Goal: Information Seeking & Learning: Learn about a topic

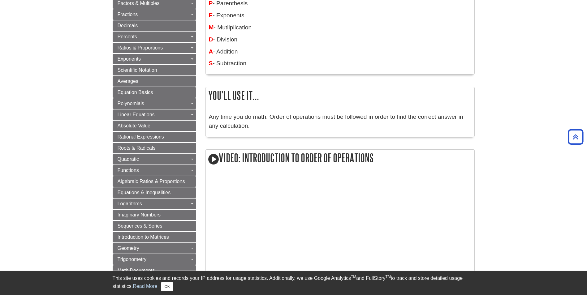
scroll to position [186, 0]
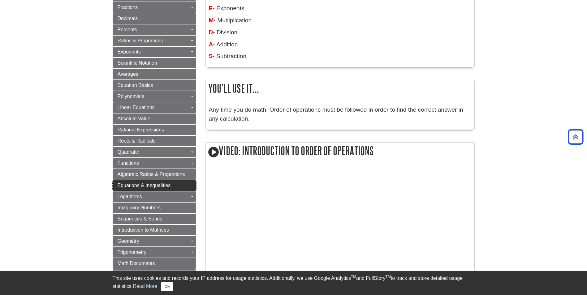
click at [135, 184] on span "Equations & Inequalities" at bounding box center [144, 185] width 53 height 5
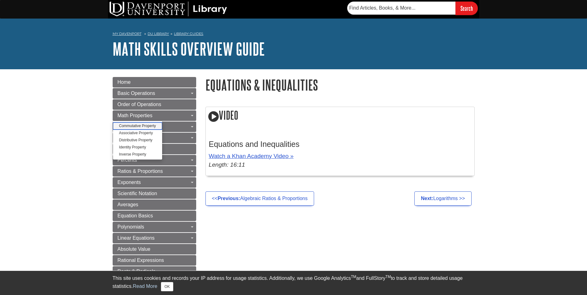
click at [146, 125] on link "Commutative Property" at bounding box center [137, 126] width 49 height 7
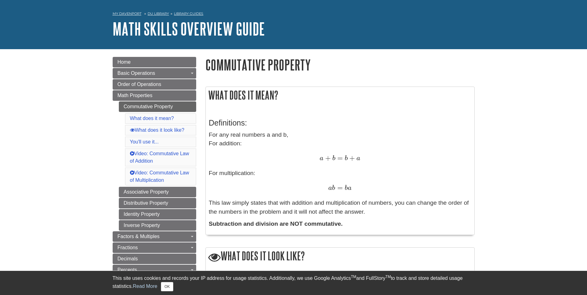
scroll to position [31, 0]
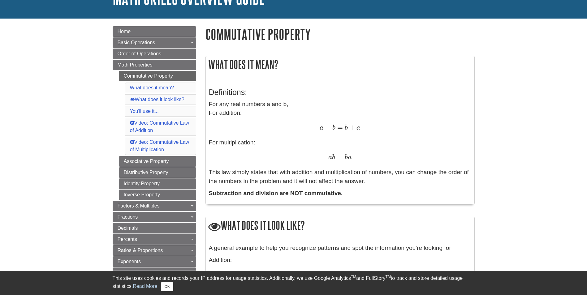
scroll to position [62, 0]
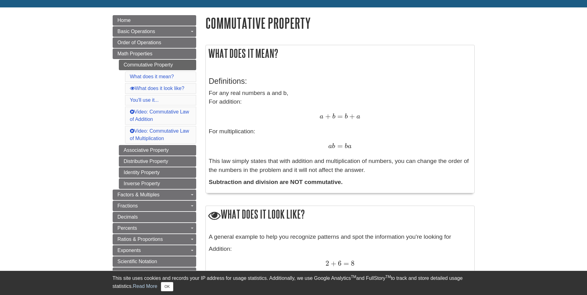
click at [327, 163] on p "For any real numbers a and b, For addition: a + b = b + a a + b = b + a For mul…" at bounding box center [340, 132] width 262 height 86
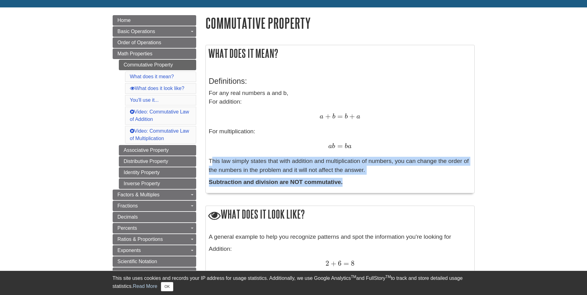
drag, startPoint x: 210, startPoint y: 161, endPoint x: 344, endPoint y: 180, distance: 135.3
click at [344, 180] on div "Definitions: For any real numbers a and b, For addition: a + b = b + a a + b = …" at bounding box center [340, 130] width 262 height 119
copy div "This law simply states that with addition and multiplication of numbers, you ca…"
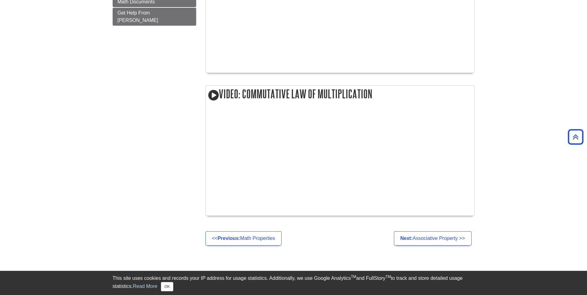
scroll to position [557, 0]
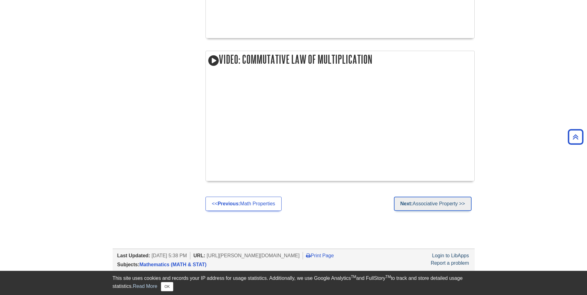
click at [443, 202] on link "Next: Associative Property >>" at bounding box center [433, 204] width 78 height 14
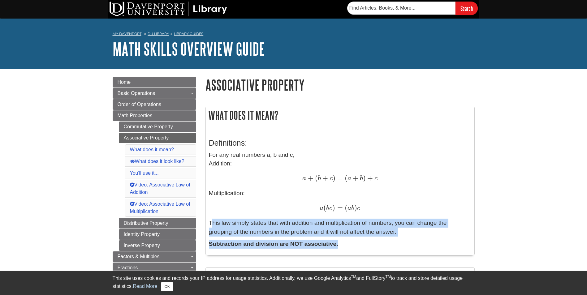
drag, startPoint x: 210, startPoint y: 223, endPoint x: 338, endPoint y: 241, distance: 129.8
click at [338, 241] on div "Definitions: For any real numbers a, b and c, Addition: a + ( b + c ) = ( a + b…" at bounding box center [340, 191] width 262 height 119
copy div "This law simply states that with addition and multiplication of numbers, you ca…"
click at [168, 235] on link "Identity Property" at bounding box center [157, 234] width 77 height 11
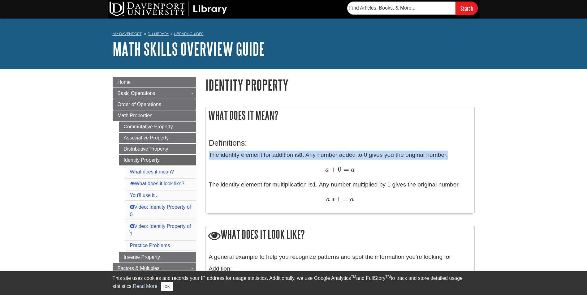
drag, startPoint x: 210, startPoint y: 154, endPoint x: 450, endPoint y: 157, distance: 240.2
click at [450, 157] on p "The identity element for addition is 0 . Any number added to 0 gives you the or…" at bounding box center [340, 178] width 262 height 54
copy p "The identity element for addition is 0 . Any number added to 0 gives you the or…"
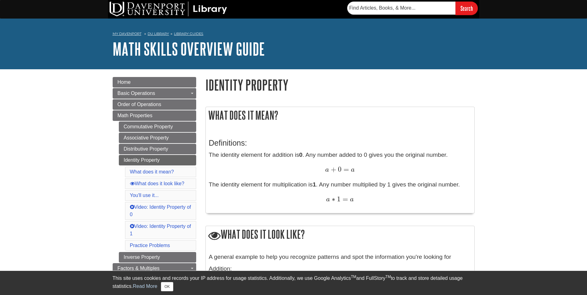
click at [217, 186] on p "The identity element for addition is 0 . Any number added to 0 gives you the or…" at bounding box center [340, 178] width 262 height 54
drag, startPoint x: 217, startPoint y: 186, endPoint x: 211, endPoint y: 184, distance: 7.0
click at [211, 184] on p "The identity element for addition is 0 . Any number added to 0 gives you the or…" at bounding box center [340, 178] width 262 height 54
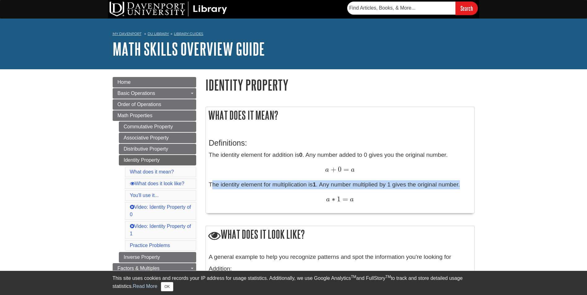
drag, startPoint x: 209, startPoint y: 184, endPoint x: 464, endPoint y: 186, distance: 254.5
click at [464, 186] on p "The identity element for addition is 0 . Any number added to 0 gives you the or…" at bounding box center [340, 178] width 262 height 54
copy p "The identity element for multiplication is 1 . Any number multiplied by 1 gives…"
click at [176, 150] on link "Distributive Property" at bounding box center [157, 149] width 77 height 11
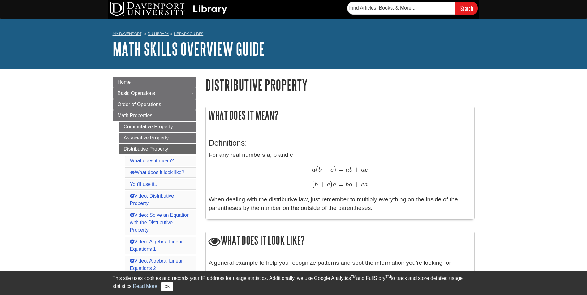
click at [208, 157] on div "Definitions: For any real numbers a, b and c a ( b + c ) = a b + a c a ( b + c …" at bounding box center [340, 174] width 269 height 90
click at [209, 155] on p "For any real numbers a, b and c a ( b + c ) = a b + a c a ( b + c ) = a b + a c…" at bounding box center [340, 182] width 262 height 63
drag, startPoint x: 209, startPoint y: 154, endPoint x: 380, endPoint y: 207, distance: 178.9
click at [380, 207] on p "For any real numbers a, b and c a ( b + c ) = a b + a c a ( b + c ) = a b + a c…" at bounding box center [340, 182] width 262 height 63
copy p "For any real numbers a, b and c a ( b + c ) = a b + a c a ( b + c ) = a b + a c…"
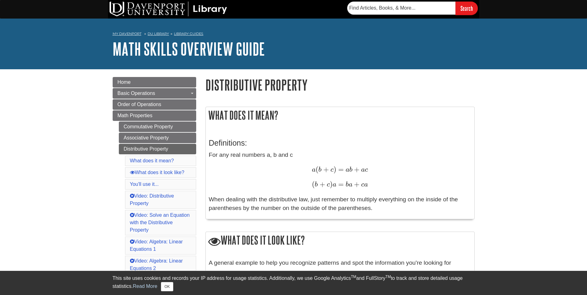
click at [375, 149] on div "Definitions: For any real numbers a, b and c a ( b + c ) = a b + a c a ( b + c …" at bounding box center [340, 174] width 262 height 84
click at [207, 155] on div "Definitions: For any real numbers a, b and c a ( b + c ) = a b + a c a ( b + c …" at bounding box center [340, 174] width 269 height 90
drag, startPoint x: 210, startPoint y: 154, endPoint x: 292, endPoint y: 156, distance: 81.7
click at [292, 156] on p "For any real numbers a, b and c a ( b + c ) = a b + a c a ( b + c ) = a b + a c…" at bounding box center [340, 182] width 262 height 63
copy p "For any real numbers a, b and c"
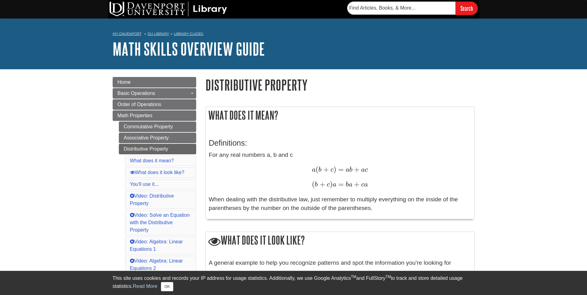
click at [220, 200] on p "For any real numbers a, b and c a ( b + c ) = a b + a c a ( b + c ) = a b + a c…" at bounding box center [340, 182] width 262 height 63
drag, startPoint x: 211, startPoint y: 198, endPoint x: 376, endPoint y: 208, distance: 165.9
click at [376, 208] on p "For any real numbers a, b and c a ( b + c ) = a b + a c a ( b + c ) = a b + a c…" at bounding box center [340, 182] width 262 height 63
copy p "When dealing with the distributive law, just remember to multiply everything on…"
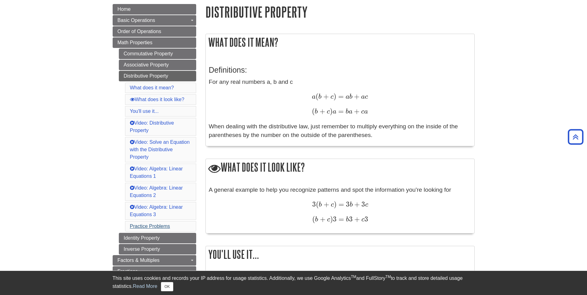
scroll to position [62, 0]
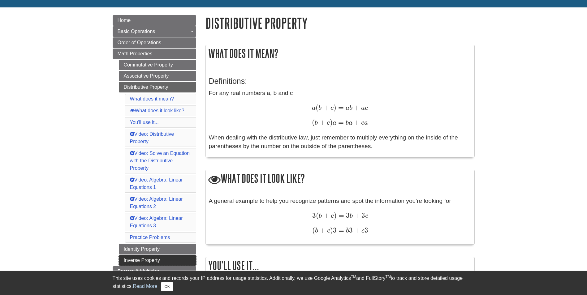
click at [178, 257] on link "Inverse Property" at bounding box center [157, 260] width 77 height 11
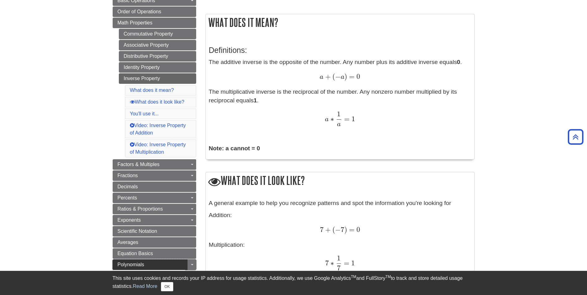
scroll to position [62, 0]
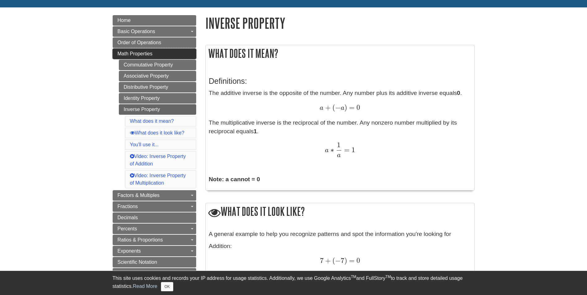
click at [192, 54] on link "Math Properties" at bounding box center [155, 54] width 84 height 11
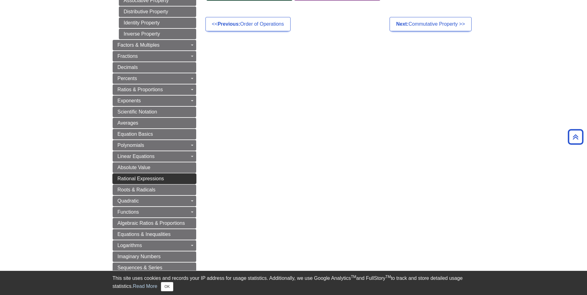
scroll to position [155, 0]
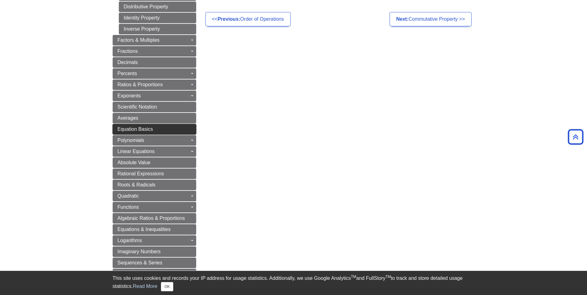
click at [185, 128] on link "Equation Basics" at bounding box center [155, 129] width 84 height 11
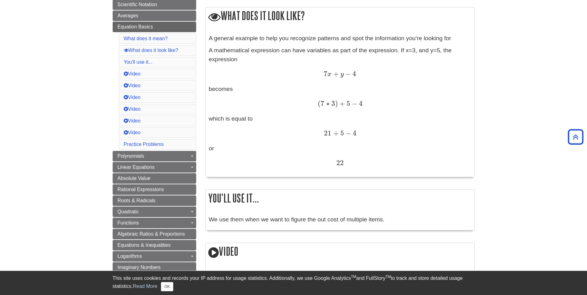
scroll to position [186, 0]
